Goal: Task Accomplishment & Management: Complete application form

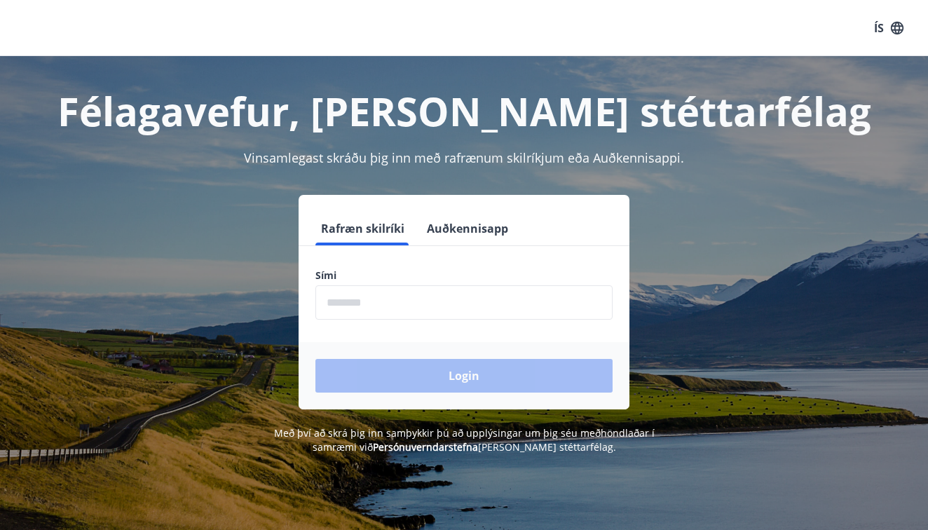
click at [499, 304] on input "phone" at bounding box center [463, 302] width 297 height 34
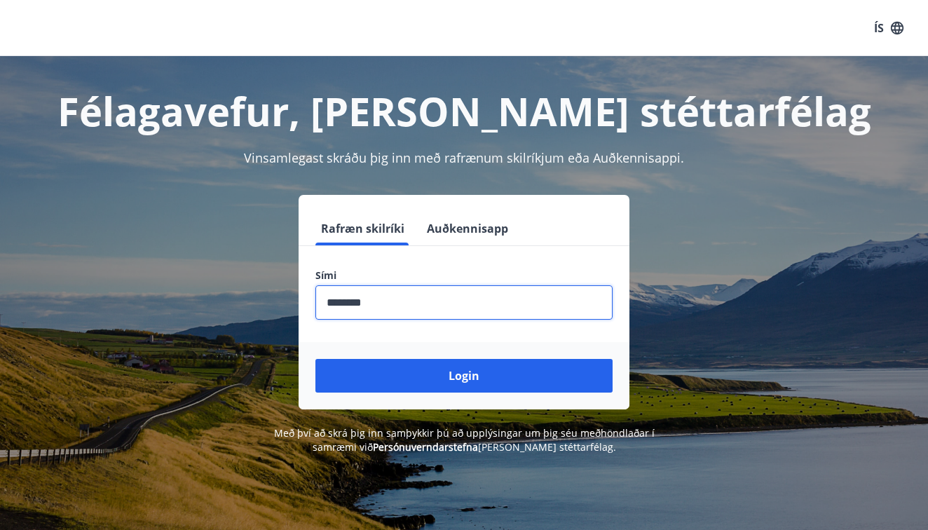
type input "********"
click at [464, 376] on button "Login" at bounding box center [463, 376] width 297 height 34
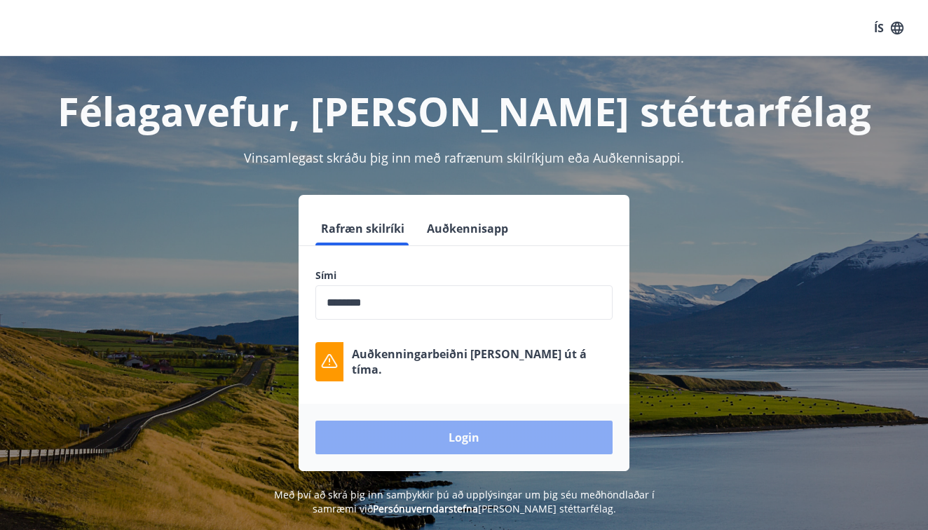
click at [483, 437] on button "Login" at bounding box center [463, 437] width 297 height 34
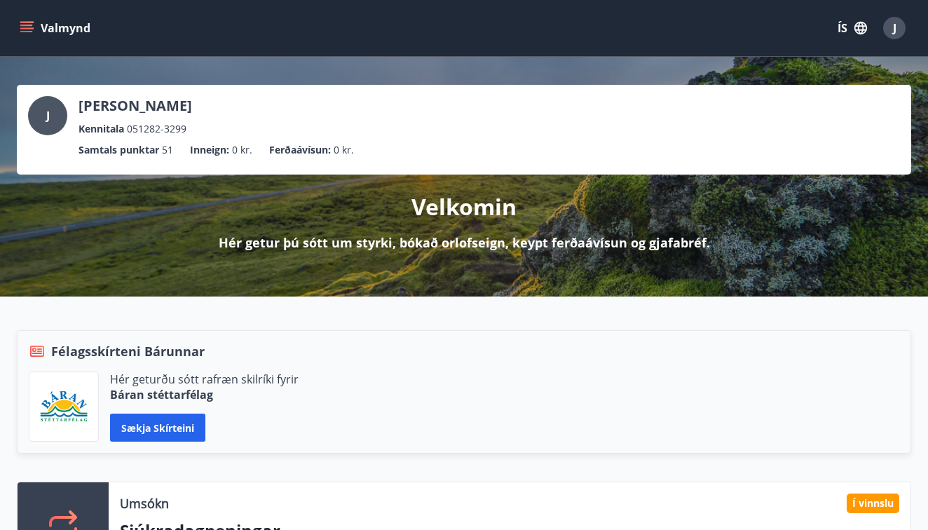
click at [23, 27] on icon "menu" at bounding box center [27, 28] width 14 height 14
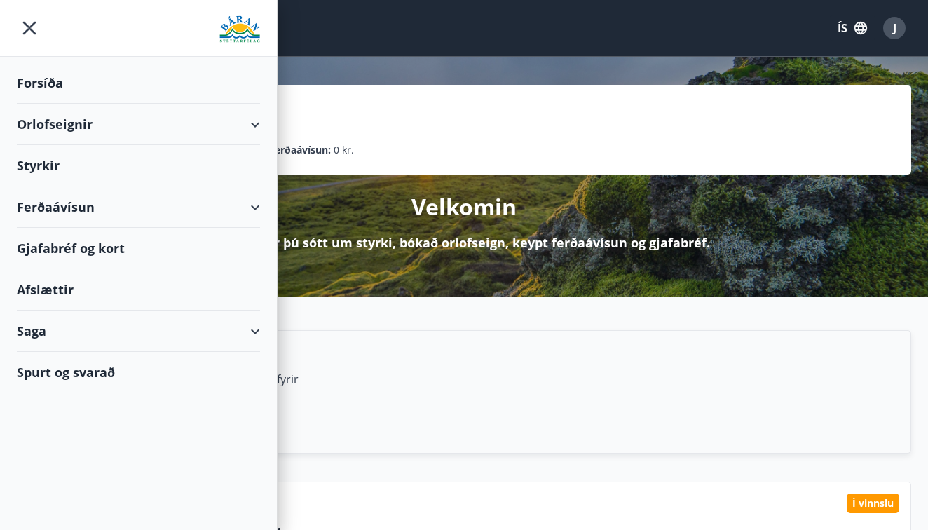
click at [94, 250] on div "Gjafabréf og kort" at bounding box center [138, 248] width 243 height 41
